Goal: Complete application form: Complete application form

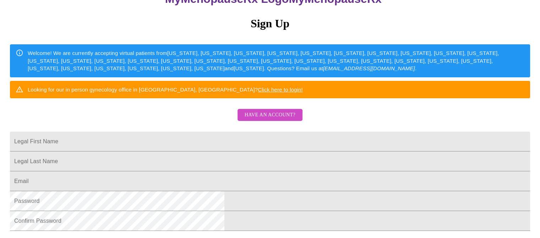
scroll to position [106, 0]
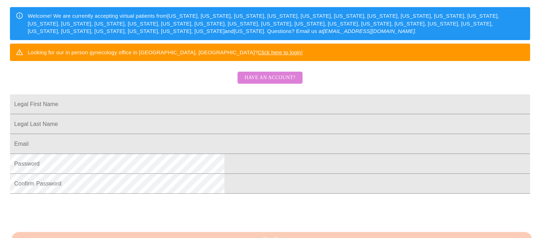
click at [277, 82] on span "Have an account?" at bounding box center [269, 77] width 51 height 9
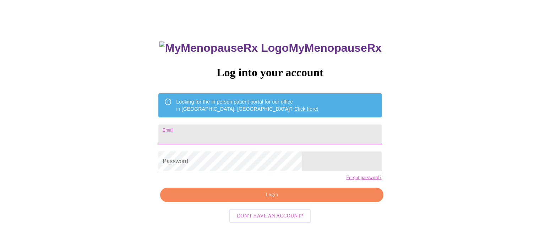
click at [258, 125] on input "Email" at bounding box center [269, 135] width 223 height 20
type input "[EMAIL_ADDRESS][DOMAIN_NAME]"
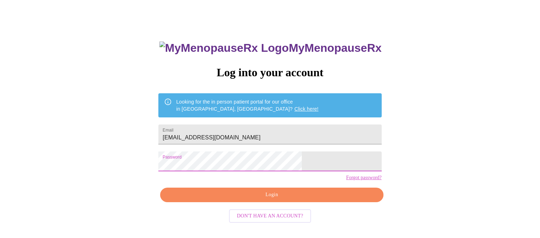
click at [266, 199] on span "Login" at bounding box center [271, 195] width 207 height 9
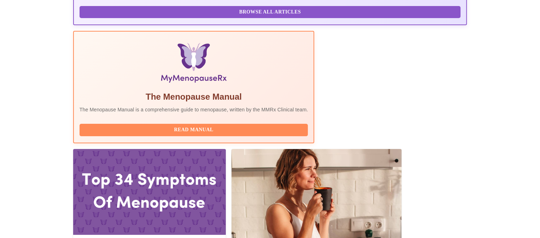
scroll to position [233, 0]
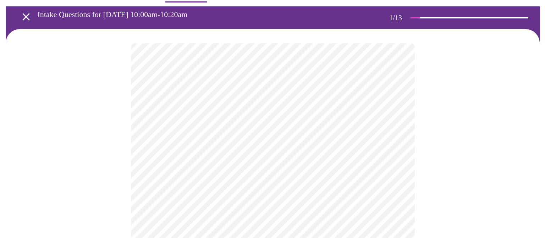
scroll to position [35, 0]
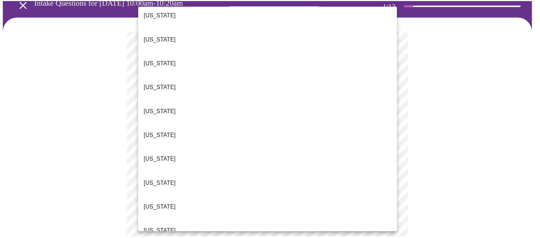
scroll to position [142, 0]
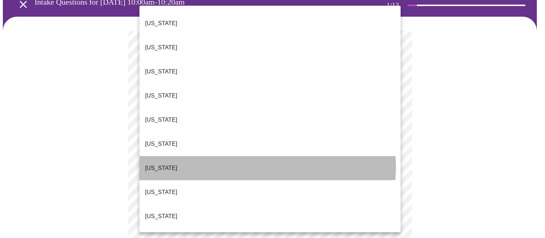
click at [264, 156] on li "[US_STATE]" at bounding box center [269, 168] width 261 height 24
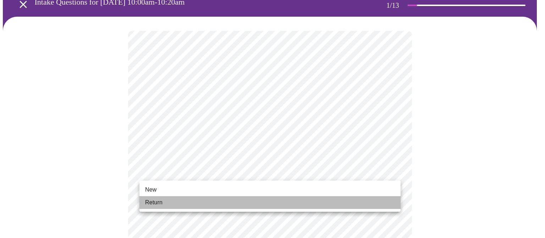
click at [215, 199] on li "Return" at bounding box center [269, 202] width 261 height 13
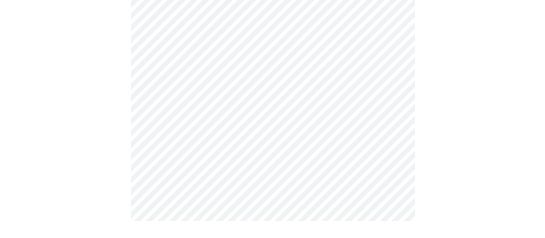
scroll to position [0, 0]
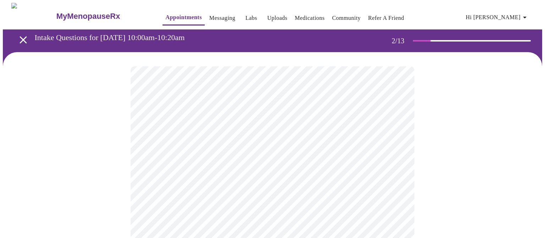
click at [297, 147] on body "MyMenopauseRx Appointments Messaging Labs Uploads Medications Community Refer a…" at bounding box center [272, 216] width 539 height 426
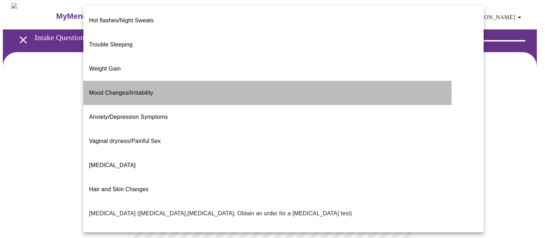
click at [151, 83] on span "Mood Changes/Irritability" at bounding box center [121, 93] width 64 height 20
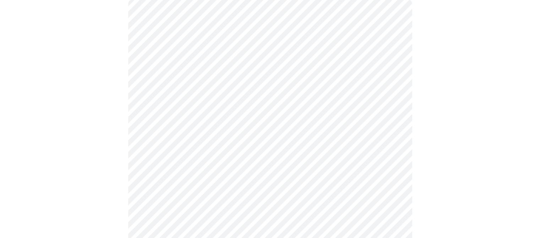
scroll to position [71, 0]
click at [188, 144] on body "MyMenopauseRx Appointments Messaging Labs Uploads Medications Community Refer a…" at bounding box center [272, 143] width 539 height 422
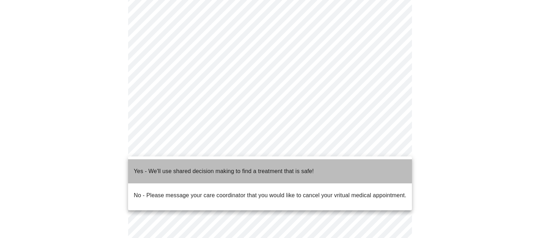
click at [190, 167] on p "Yes - We'll use shared decision making to find a treatment that is safe!" at bounding box center [224, 171] width 180 height 9
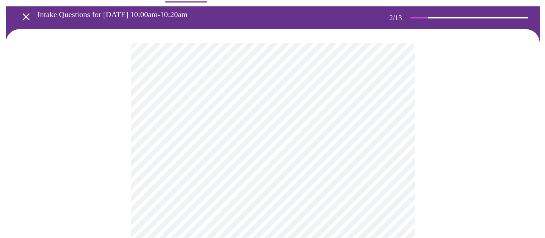
scroll to position [35, 0]
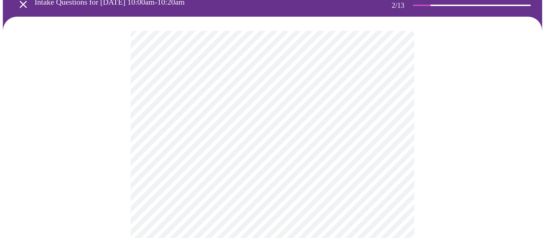
click at [392, 112] on body "MyMenopauseRx Appointments Messaging Labs Uploads Medications Community Refer a…" at bounding box center [272, 168] width 539 height 402
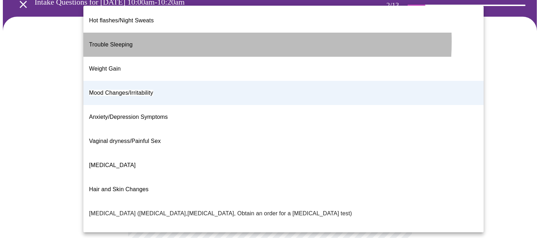
click at [188, 36] on li "Trouble Sleeping" at bounding box center [283, 45] width 400 height 24
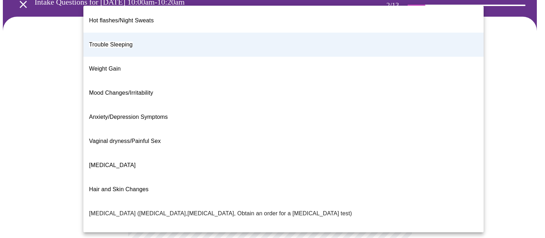
click at [395, 109] on body "MyMenopauseRx Appointments Messaging Labs Uploads Medications Community Refer a…" at bounding box center [272, 168] width 539 height 402
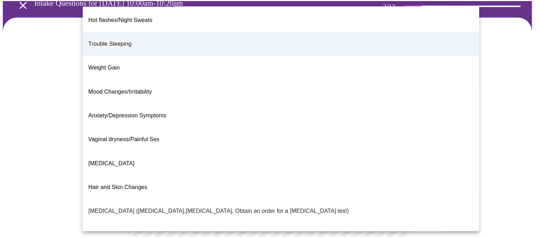
scroll to position [0, 0]
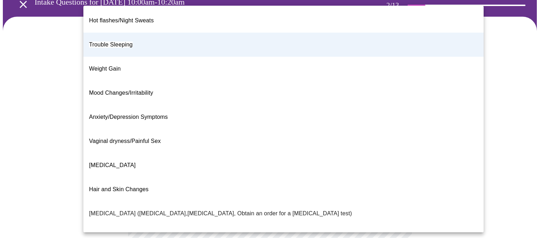
click at [136, 34] on li "Trouble Sleeping" at bounding box center [283, 45] width 400 height 24
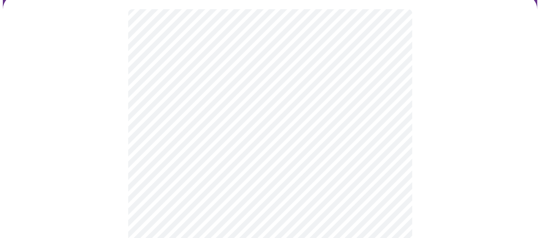
scroll to position [71, 0]
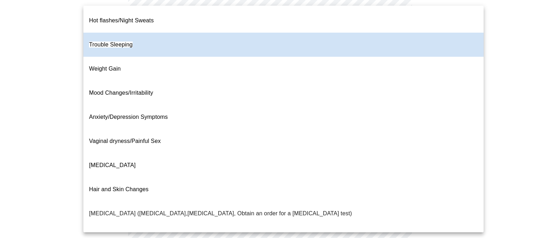
click at [396, 78] on body "MyMenopauseRx Appointments Messaging Labs Uploads Medications Community Refer a…" at bounding box center [272, 133] width 539 height 402
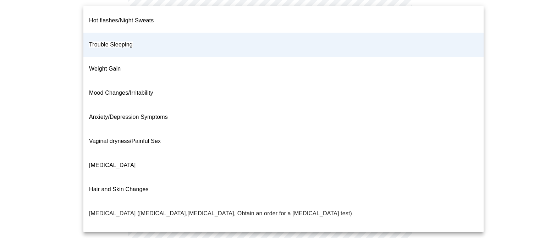
click at [462, 43] on div at bounding box center [272, 119] width 545 height 238
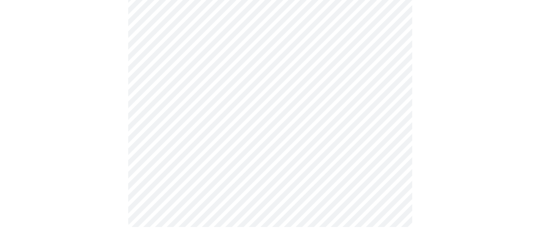
scroll to position [0, 0]
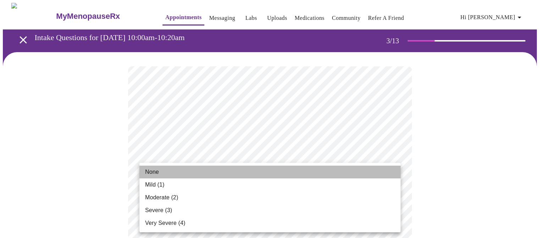
click at [265, 167] on li "None" at bounding box center [269, 172] width 261 height 13
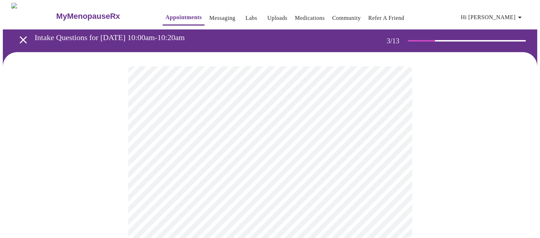
scroll to position [71, 0]
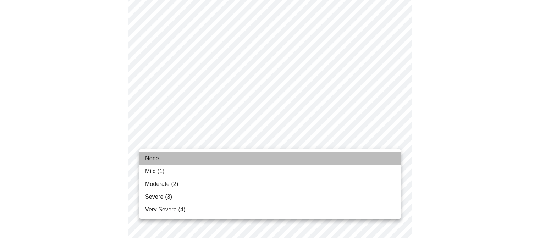
click at [259, 156] on li "None" at bounding box center [269, 158] width 261 height 13
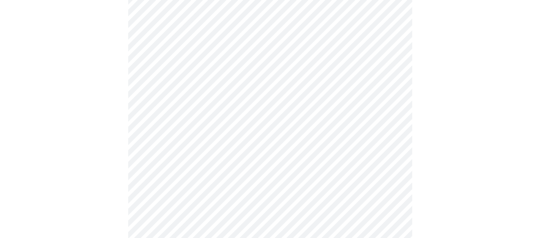
scroll to position [142, 0]
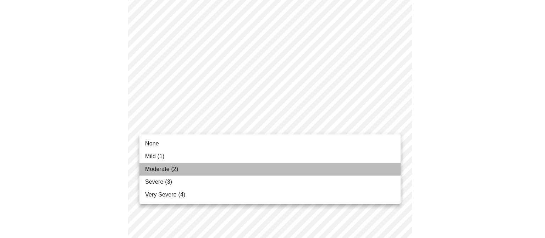
click at [166, 170] on span "Moderate (2)" at bounding box center [161, 169] width 33 height 9
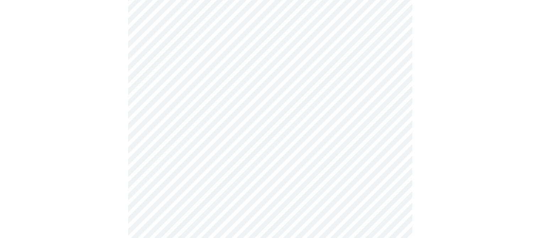
scroll to position [213, 0]
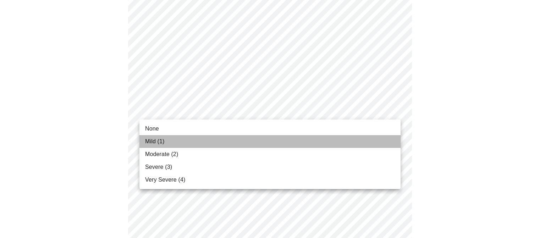
click at [233, 142] on li "Mild (1)" at bounding box center [269, 141] width 261 height 13
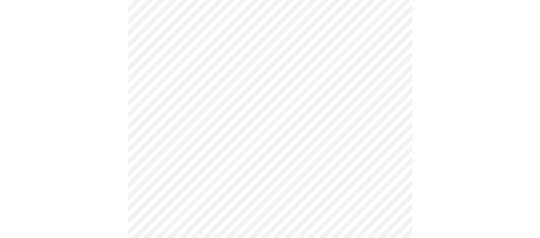
scroll to position [284, 0]
click at [289, 83] on body "MyMenopauseRx Appointments Messaging Labs Uploads Medications Community Refer a…" at bounding box center [272, 171] width 539 height 904
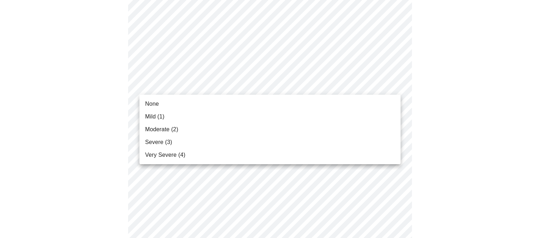
click at [245, 117] on li "Mild (1)" at bounding box center [269, 116] width 261 height 13
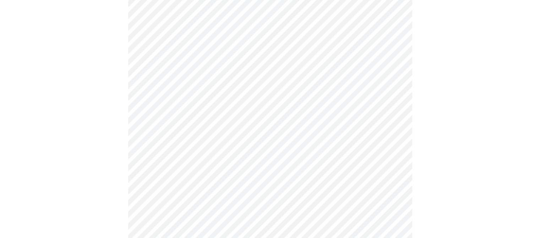
scroll to position [355, 0]
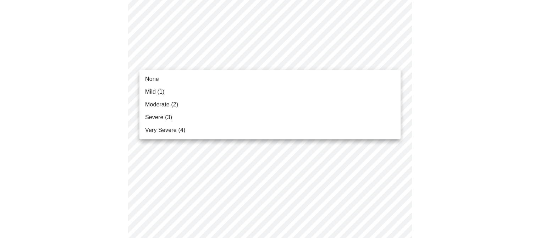
click at [270, 57] on body "MyMenopauseRx Appointments Messaging Labs Uploads Medications Community Refer a…" at bounding box center [272, 95] width 539 height 894
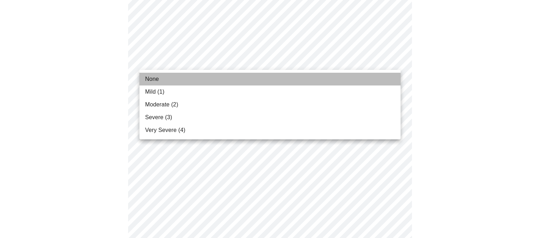
click at [246, 77] on li "None" at bounding box center [269, 79] width 261 height 13
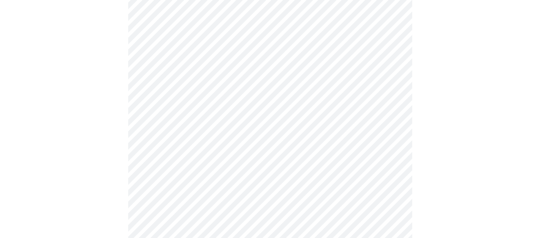
scroll to position [390, 0]
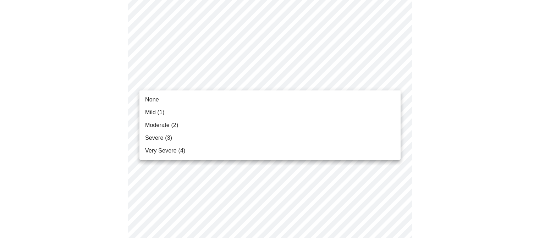
click at [302, 79] on body "MyMenopauseRx Appointments Messaging Labs Uploads Medications Community Refer a…" at bounding box center [272, 55] width 539 height 884
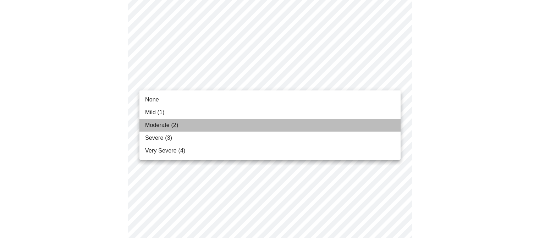
click at [201, 126] on li "Moderate (2)" at bounding box center [269, 125] width 261 height 13
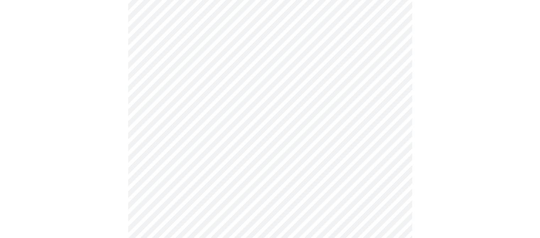
scroll to position [426, 0]
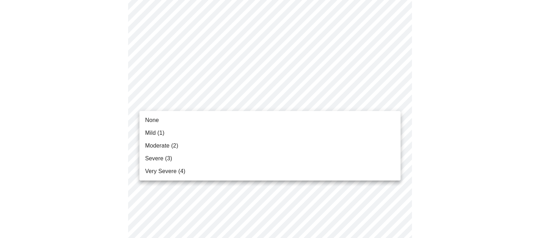
click at [268, 99] on body "MyMenopauseRx Appointments Messaging Labs Uploads Medications Community Refer a…" at bounding box center [272, 14] width 539 height 874
click at [213, 122] on li "None" at bounding box center [269, 120] width 261 height 13
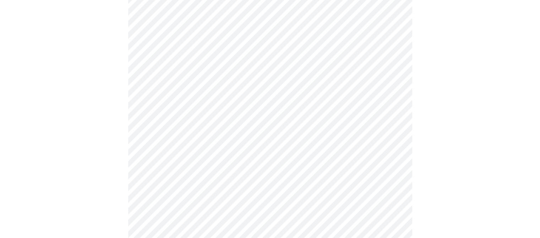
scroll to position [532, 0]
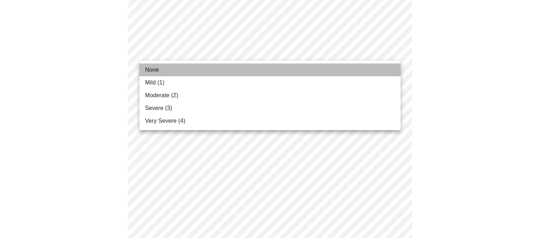
click at [251, 68] on li "None" at bounding box center [269, 70] width 261 height 13
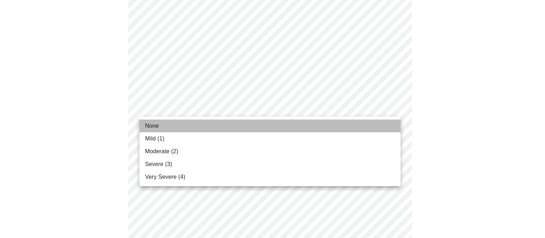
click at [235, 127] on li "None" at bounding box center [269, 126] width 261 height 13
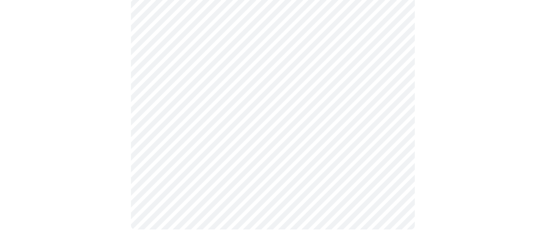
scroll to position [606, 0]
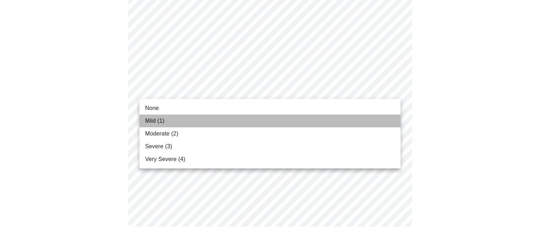
click at [227, 116] on li "Mild (1)" at bounding box center [269, 121] width 261 height 13
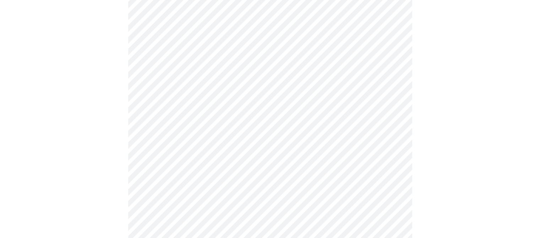
scroll to position [170, 0]
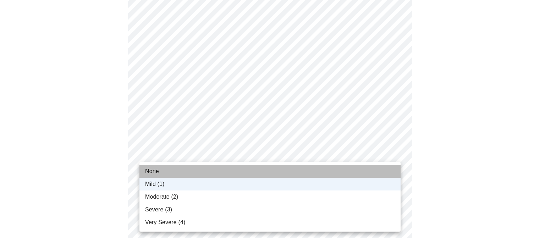
click at [205, 167] on li "None" at bounding box center [269, 171] width 261 height 13
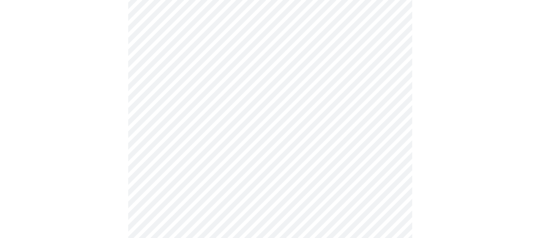
scroll to position [348, 0]
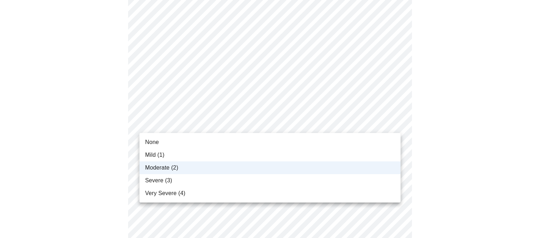
click at [219, 125] on body "MyMenopauseRx Appointments Messaging Labs Uploads Medications Community Refer a…" at bounding box center [272, 72] width 539 height 835
click at [220, 122] on div at bounding box center [272, 119] width 545 height 238
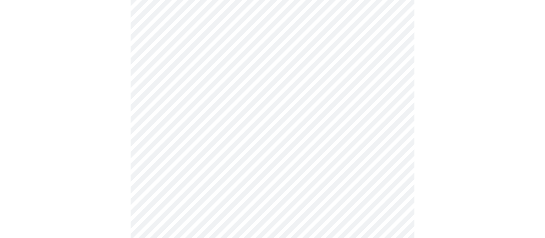
click at [206, 123] on body "MyMenopauseRx Appointments Messaging Labs Uploads Medications Community Refer a…" at bounding box center [272, 72] width 539 height 835
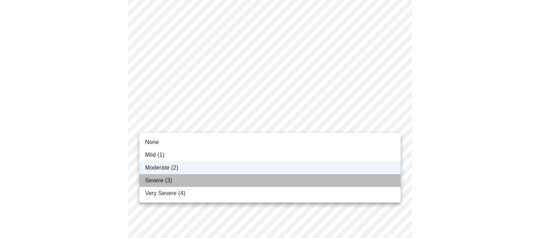
click at [182, 176] on li "Severe (3)" at bounding box center [269, 180] width 261 height 13
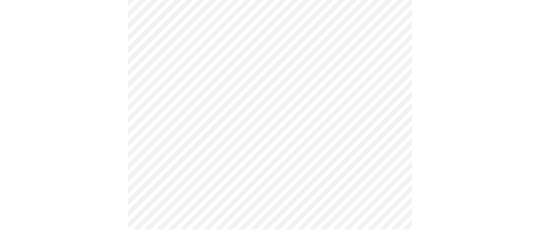
scroll to position [596, 0]
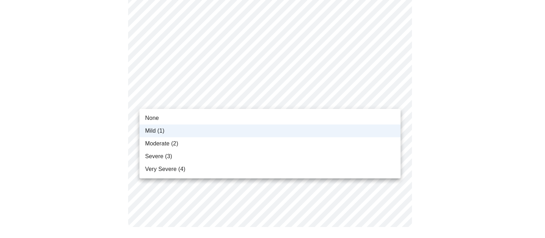
click at [188, 116] on li "None" at bounding box center [269, 118] width 261 height 13
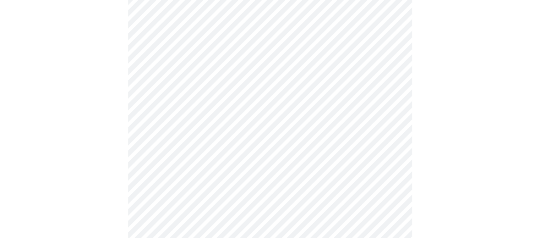
scroll to position [383, 0]
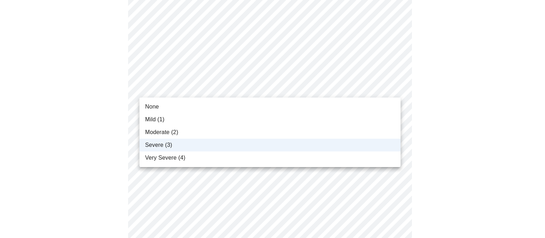
click at [202, 95] on body "MyMenopauseRx Appointments Messaging Labs Uploads Medications Community Refer a…" at bounding box center [272, 37] width 539 height 835
click at [188, 132] on li "Moderate (2)" at bounding box center [269, 132] width 261 height 13
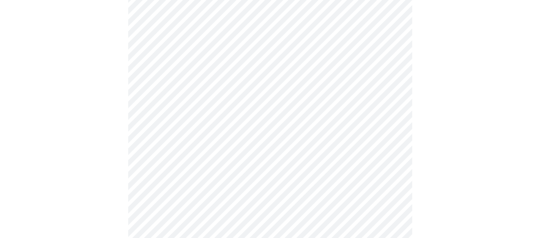
scroll to position [348, 0]
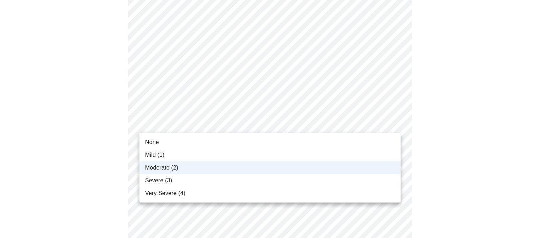
click at [257, 120] on body "MyMenopauseRx Appointments Messaging Labs Uploads Medications Community Refer a…" at bounding box center [272, 72] width 539 height 835
click at [159, 181] on span "Severe (3)" at bounding box center [158, 180] width 27 height 9
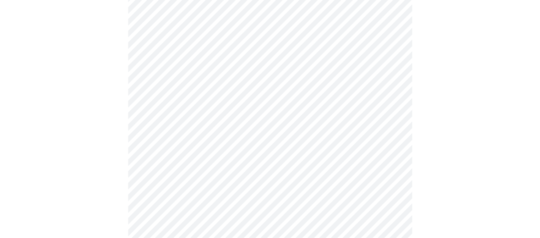
scroll to position [206, 0]
click at [272, 163] on body "MyMenopauseRx Appointments Messaging Labs Uploads Medications Community Refer a…" at bounding box center [272, 214] width 539 height 835
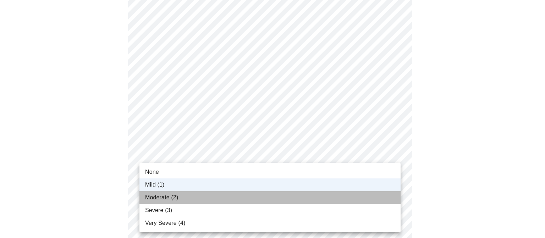
click at [202, 197] on li "Moderate (2)" at bounding box center [269, 197] width 261 height 13
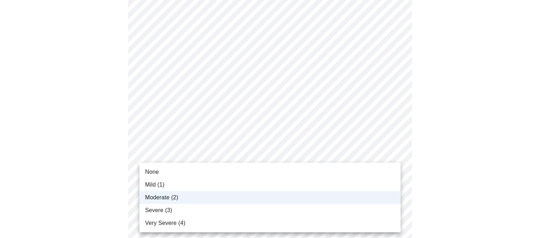
click at [213, 164] on body "MyMenopauseRx Appointments Messaging Labs Uploads Medications Community Refer a…" at bounding box center [272, 214] width 539 height 835
click at [176, 181] on li "Mild (1)" at bounding box center [269, 184] width 261 height 13
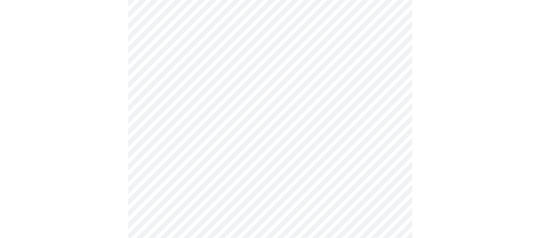
scroll to position [319, 0]
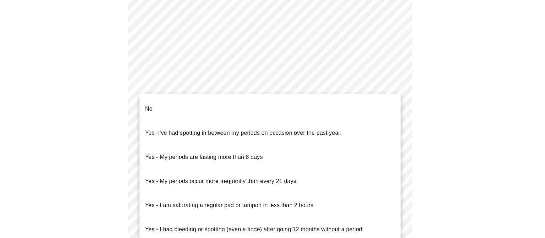
click at [270, 86] on body "MyMenopauseRx Appointments Messaging Labs Uploads Medications Community Refer a…" at bounding box center [272, 18] width 539 height 671
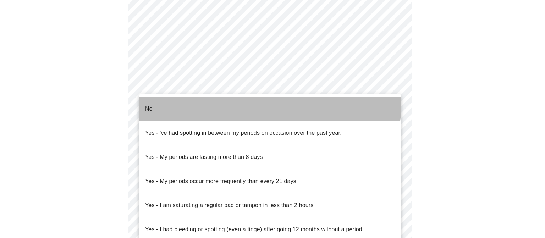
click at [233, 99] on li "No" at bounding box center [269, 109] width 261 height 24
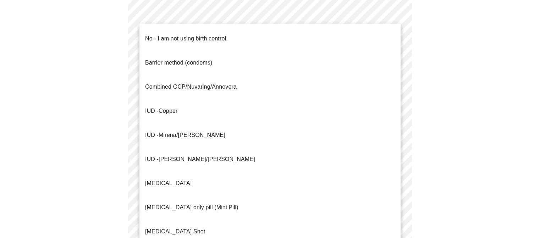
click at [245, 137] on body "MyMenopauseRx Appointments Messaging Labs Uploads Medications Community Refer a…" at bounding box center [272, 16] width 539 height 667
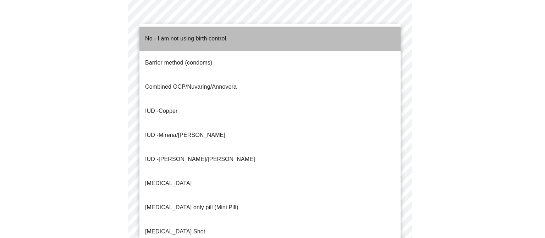
click at [213, 35] on p "No - I am not using birth control." at bounding box center [186, 38] width 83 height 9
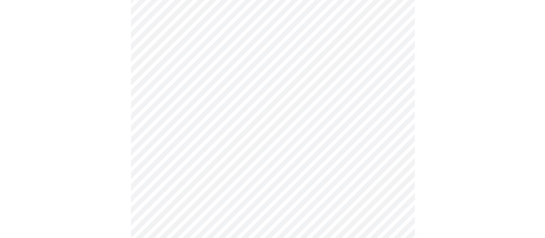
scroll to position [424, 0]
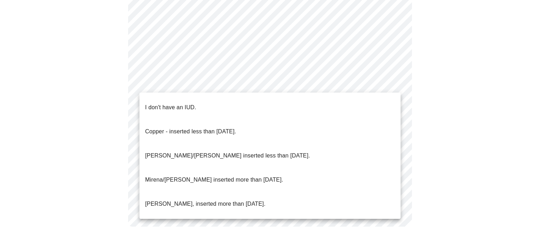
click at [211, 96] on li "I don't have an IUD." at bounding box center [269, 107] width 261 height 24
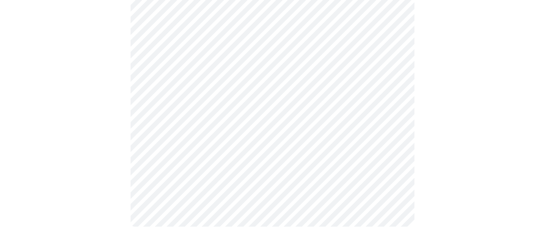
scroll to position [420, 0]
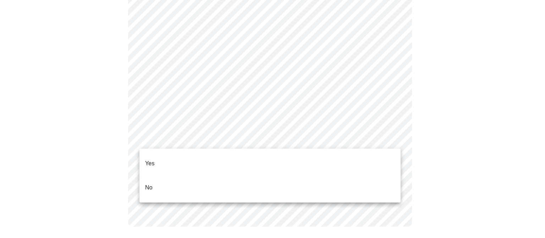
click at [199, 159] on li "Yes" at bounding box center [269, 164] width 261 height 24
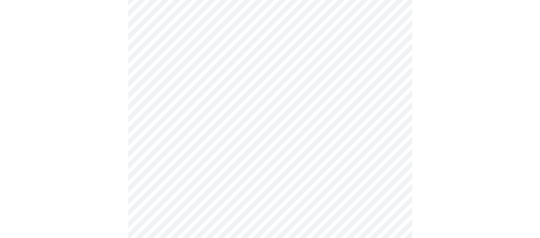
scroll to position [1916, 0]
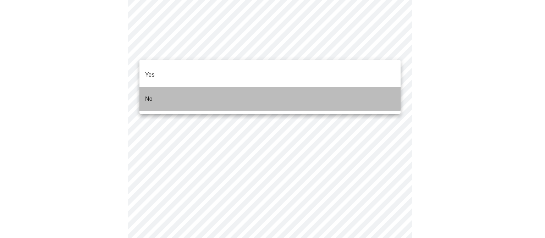
click at [233, 87] on li "No" at bounding box center [269, 99] width 261 height 24
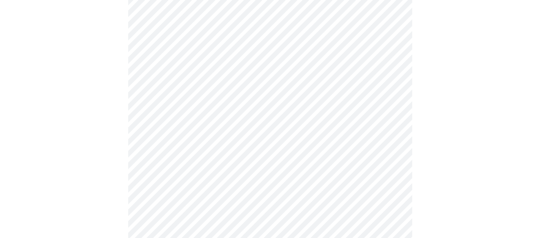
scroll to position [674, 0]
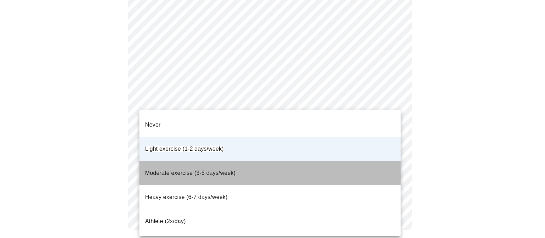
click at [227, 170] on span "Moderate exercise (3-5 days/week)" at bounding box center [190, 173] width 90 height 6
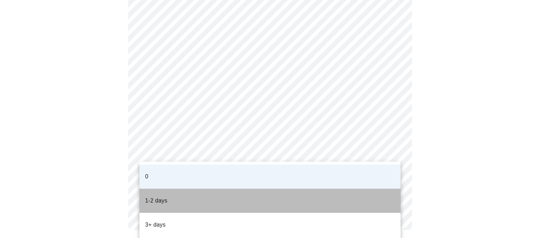
click at [253, 193] on li "1-2 days" at bounding box center [269, 201] width 261 height 24
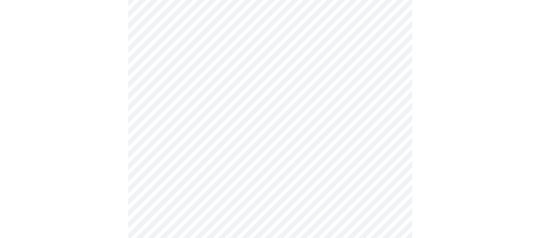
scroll to position [488, 0]
